Goal: Task Accomplishment & Management: Manage account settings

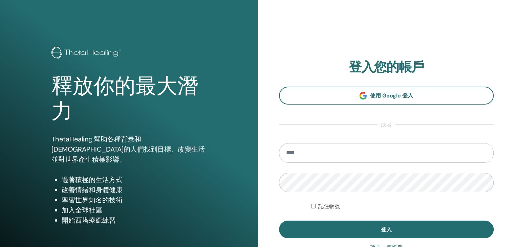
click at [357, 147] on input "email" at bounding box center [386, 153] width 215 height 20
type input "*"
type input "**********"
drag, startPoint x: 510, startPoint y: 117, endPoint x: 508, endPoint y: 119, distance: 3.8
click at [510, 117] on div "**********" at bounding box center [387, 162] width 258 height 325
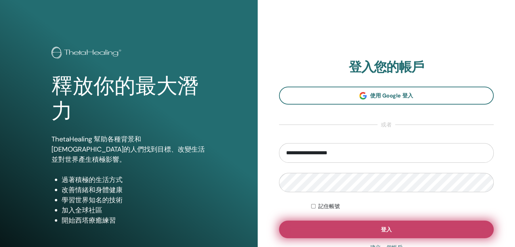
click at [393, 231] on button "登入" at bounding box center [386, 230] width 215 height 18
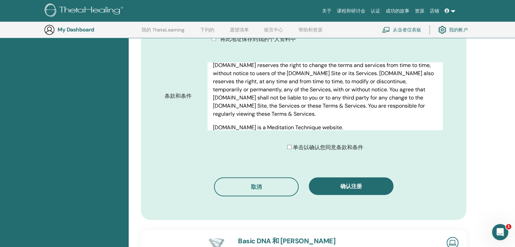
scroll to position [271, 0]
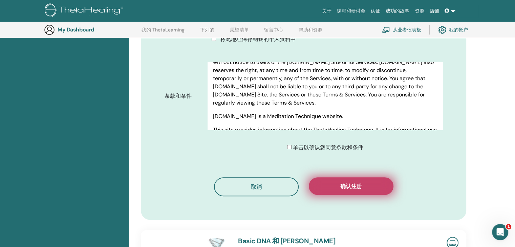
click at [347, 180] on button "确认注册" at bounding box center [351, 186] width 85 height 18
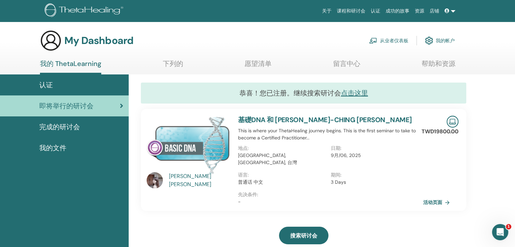
drag, startPoint x: 349, startPoint y: 247, endPoint x: 344, endPoint y: 240, distance: 8.5
click at [343, 239] on div "搜索研讨会" at bounding box center [303, 236] width 325 height 34
click at [61, 124] on span "完成的研讨会" at bounding box center [59, 127] width 41 height 10
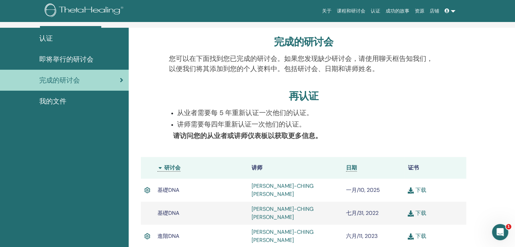
scroll to position [119, 0]
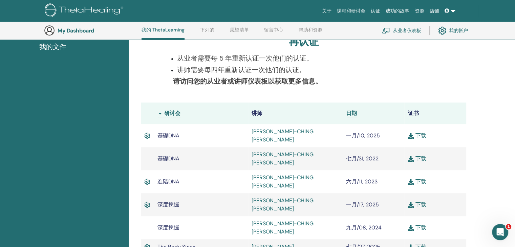
click at [477, 177] on div "完成的研讨会 您可以在下面找到您已完成的研讨会。如果您发现缺少研讨会，请使用聊天框告知我们，以便我们将其添加到您的个人资料中。包括研讨会、日期和讲师姓名。 再…" at bounding box center [322, 159] width 386 height 372
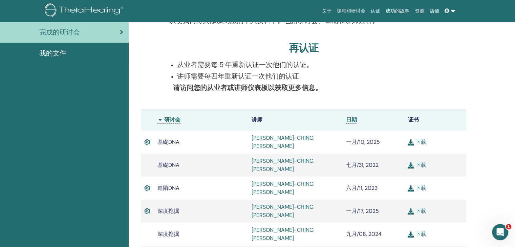
scroll to position [0, 0]
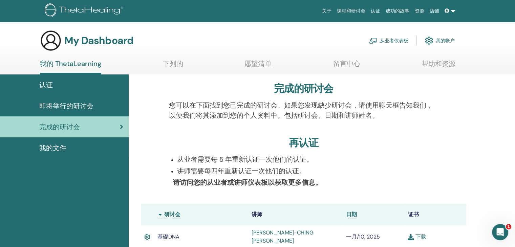
click at [66, 88] on div "认证" at bounding box center [64, 85] width 118 height 10
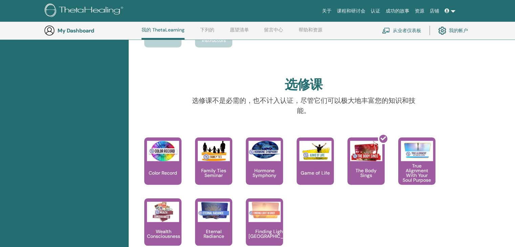
scroll to position [559, 0]
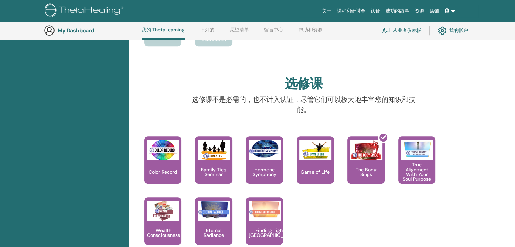
drag, startPoint x: 461, startPoint y: 157, endPoint x: 432, endPoint y: 210, distance: 60.0
click at [432, 210] on div "This is a class of knowing and understanding your connection with color and min…" at bounding box center [298, 197] width 335 height 122
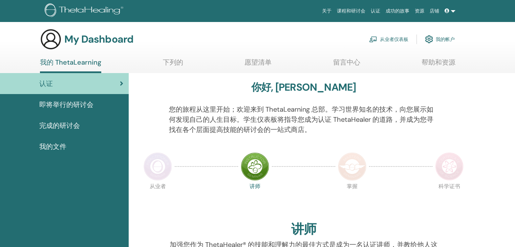
scroll to position [0, 0]
